Goal: Information Seeking & Learning: Learn about a topic

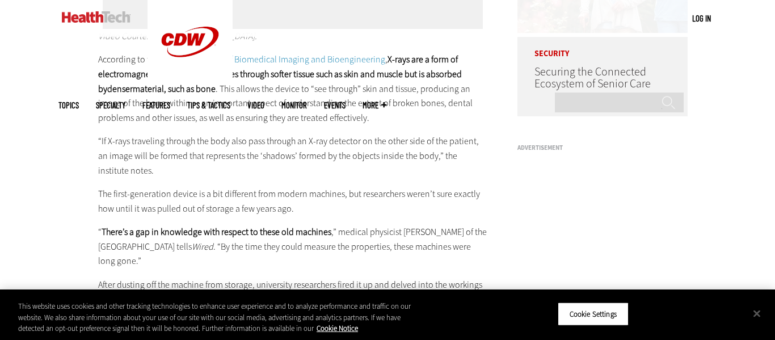
scroll to position [979, 0]
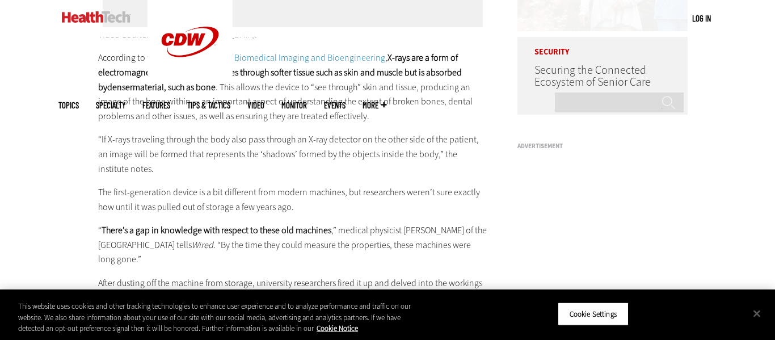
click at [123, 138] on p "“If X-rays traveling through the body also pass through an X-ray detector on th…" at bounding box center [292, 154] width 389 height 44
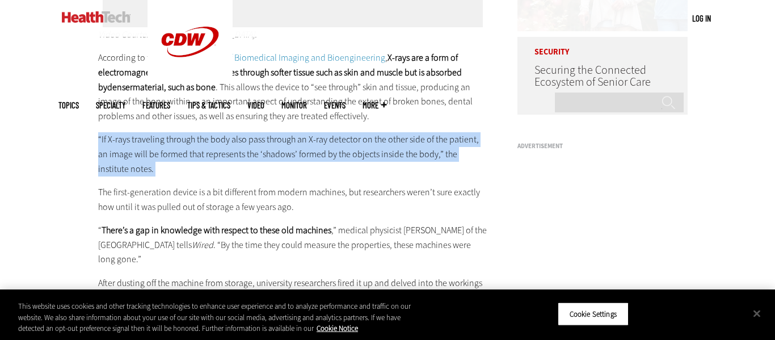
click at [123, 138] on p "“If X-rays traveling through the body also pass through an X-ray detector on th…" at bounding box center [292, 154] width 389 height 44
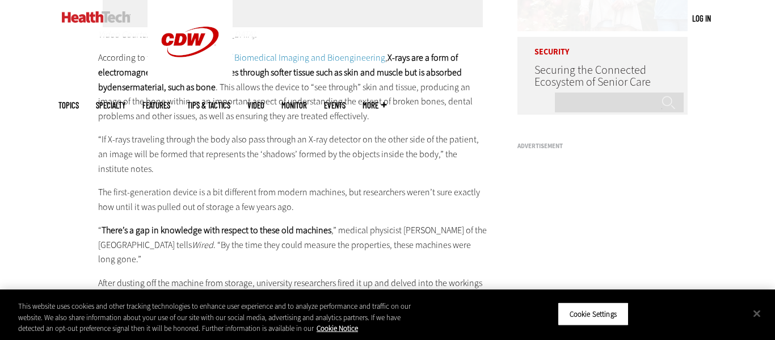
click at [123, 138] on p "“If X-rays traveling through the body also pass through an X-ray detector on th…" at bounding box center [292, 154] width 389 height 44
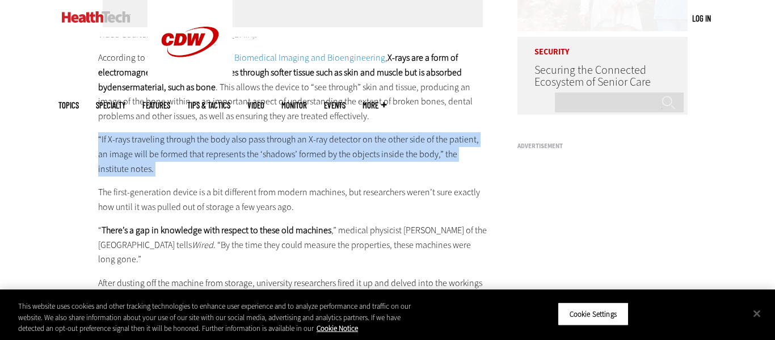
click at [109, 140] on p "“If X-rays traveling through the body also pass through an X-ray detector on th…" at bounding box center [292, 154] width 389 height 44
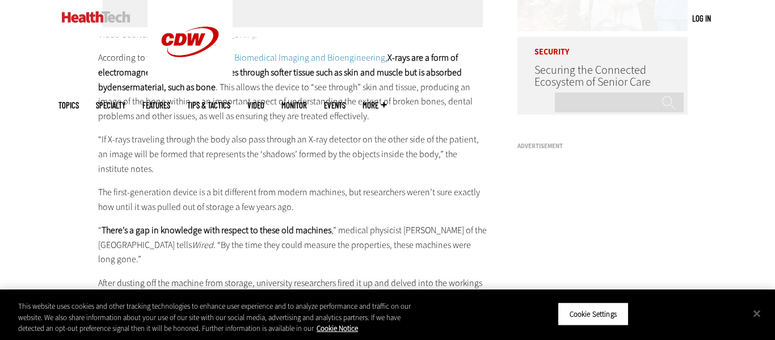
click at [109, 140] on p "“If X-rays traveling through the body also pass through an X-ray detector on th…" at bounding box center [292, 154] width 389 height 44
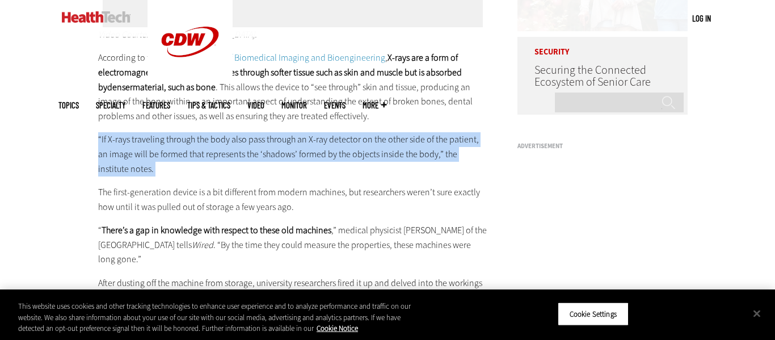
click at [109, 140] on p "“If X-rays traveling through the body also pass through an X-ray detector on th…" at bounding box center [292, 154] width 389 height 44
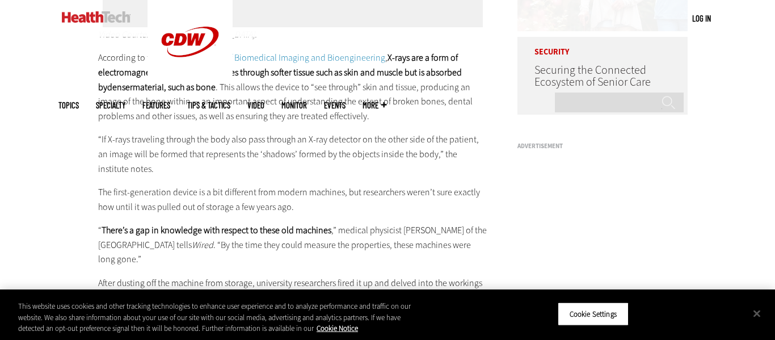
click at [109, 140] on p "“If X-rays traveling through the body also pass through an X-ray detector on th…" at bounding box center [292, 154] width 389 height 44
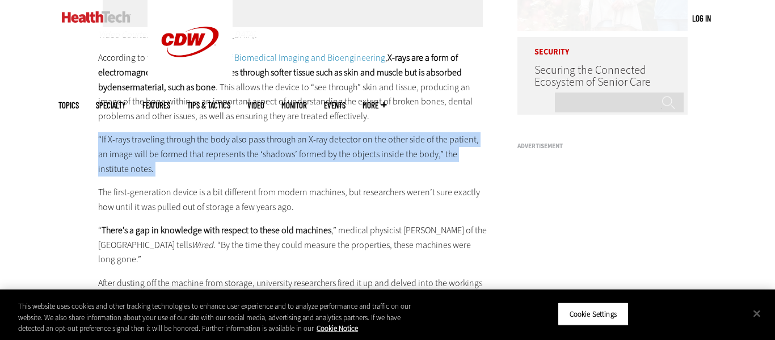
click at [109, 140] on p "“If X-rays traveling through the body also pass through an X-ray detector on th…" at bounding box center [292, 154] width 389 height 44
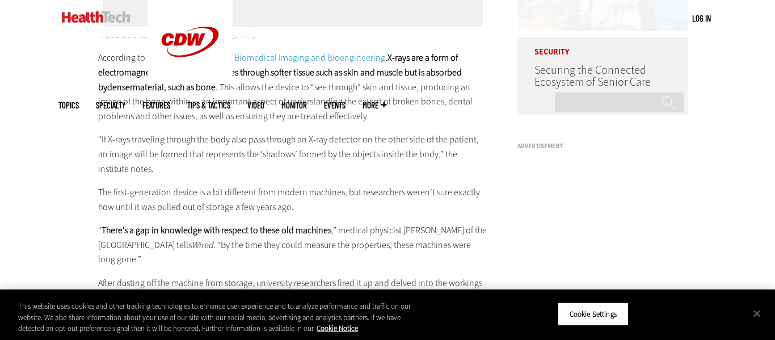
click at [109, 140] on p "“If X-rays traveling through the body also pass through an X-ray detector on th…" at bounding box center [292, 154] width 389 height 44
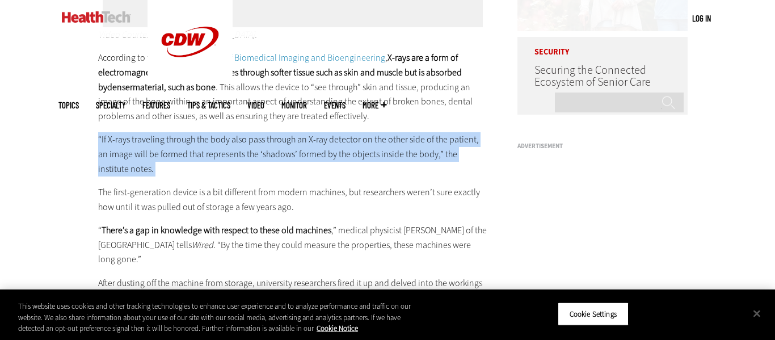
click at [109, 140] on p "“If X-rays traveling through the body also pass through an X-ray detector on th…" at bounding box center [292, 154] width 389 height 44
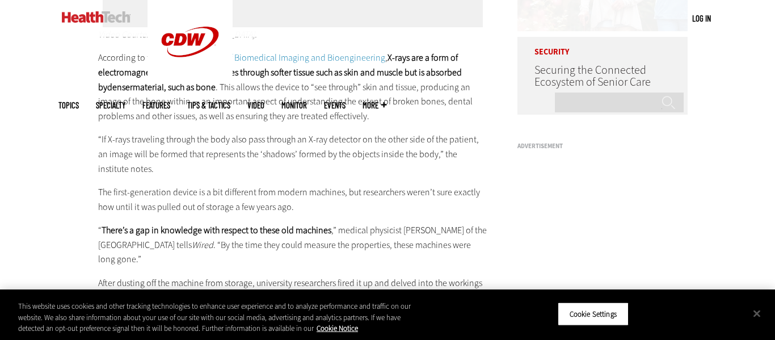
click at [109, 140] on p "“If X-rays traveling through the body also pass through an X-ray detector on th…" at bounding box center [292, 154] width 389 height 44
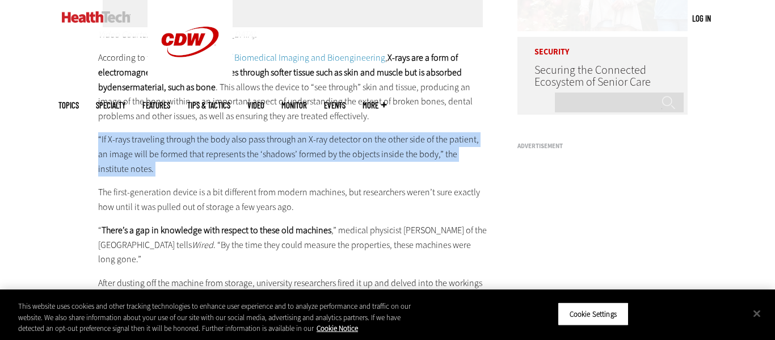
click at [109, 140] on p "“If X-rays traveling through the body also pass through an X-ray detector on th…" at bounding box center [292, 154] width 389 height 44
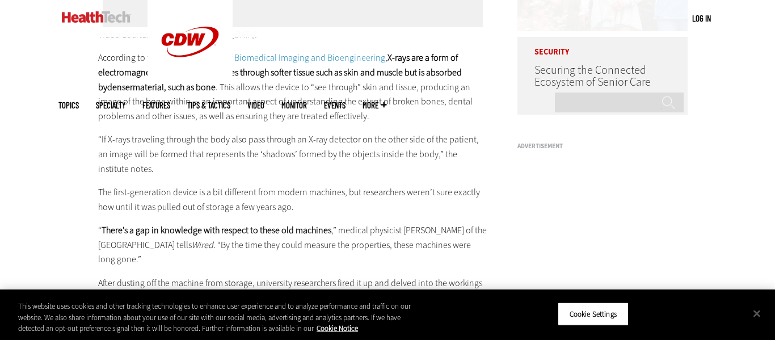
click at [109, 140] on p "“If X-rays traveling through the body also pass through an X-ray detector on th…" at bounding box center [292, 154] width 389 height 44
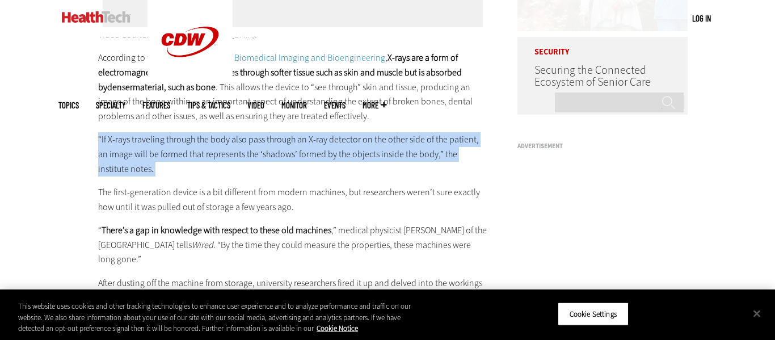
click at [109, 140] on p "“If X-rays traveling through the body also pass through an X-ray detector on th…" at bounding box center [292, 154] width 389 height 44
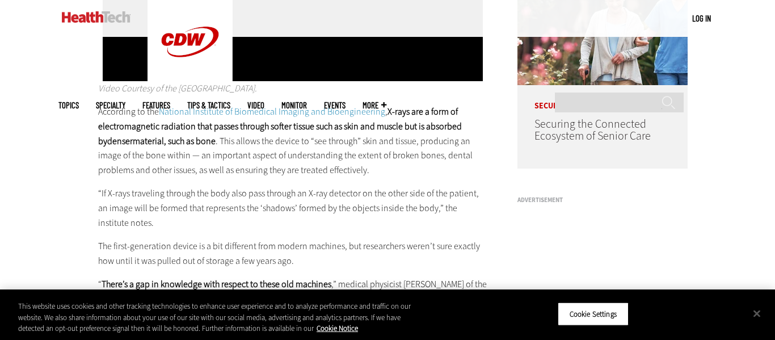
scroll to position [925, 0]
click at [191, 130] on strong "X-rays are a form of electromagnetic radiation that passes through softer tissu…" at bounding box center [280, 126] width 364 height 41
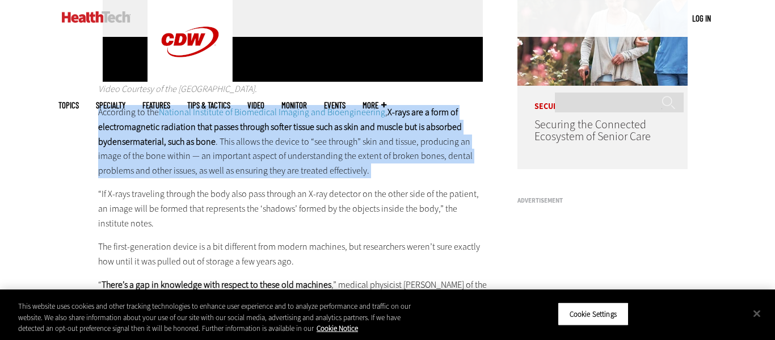
click at [191, 130] on strong "X-rays are a form of electromagnetic radiation that passes through softer tissu…" at bounding box center [280, 126] width 364 height 41
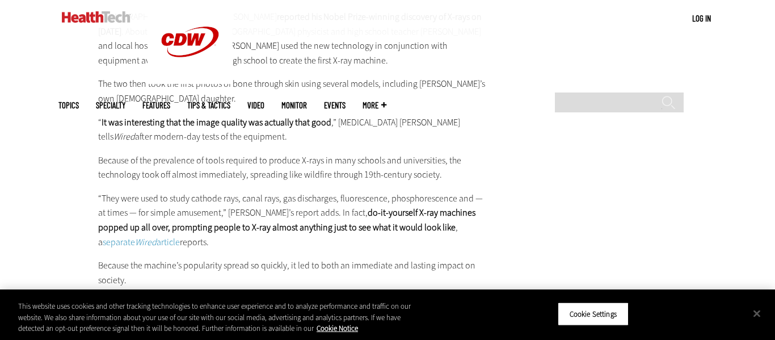
scroll to position [1828, 0]
